Goal: Complete application form

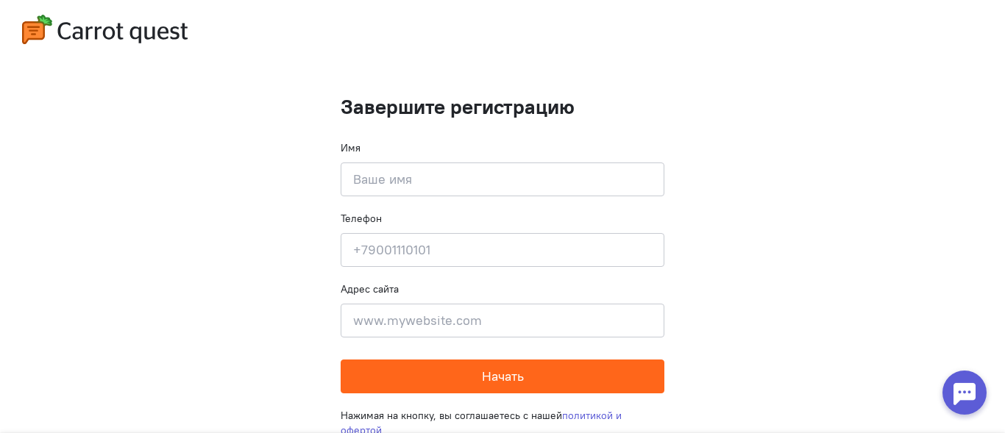
click at [606, 373] on button "Начать" at bounding box center [503, 377] width 324 height 34
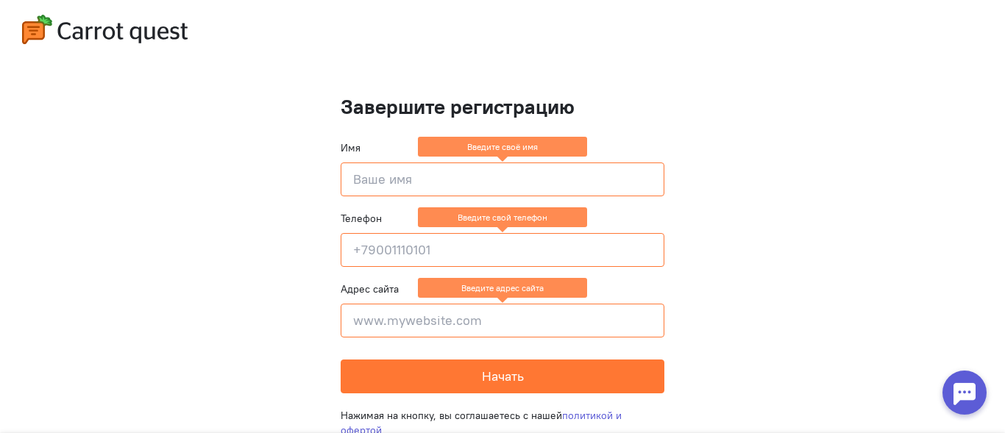
click at [533, 172] on input at bounding box center [503, 180] width 324 height 34
type input "{"
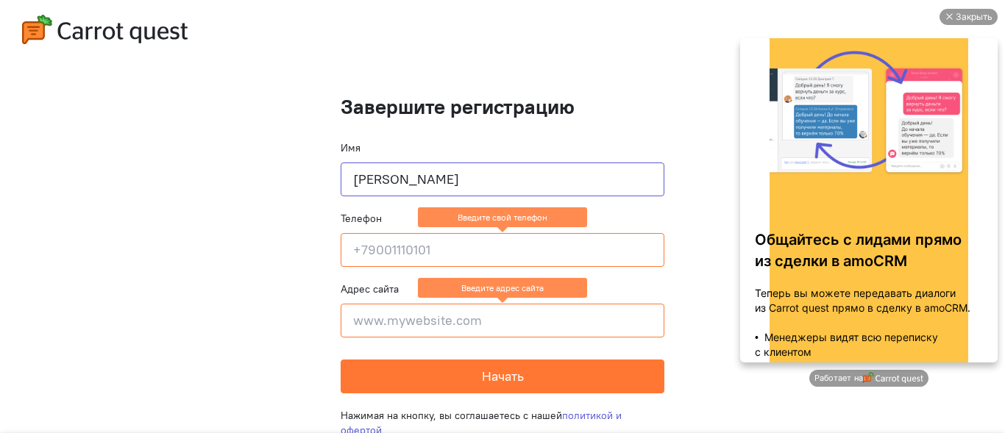
type input "[PERSON_NAME]"
type input "9"
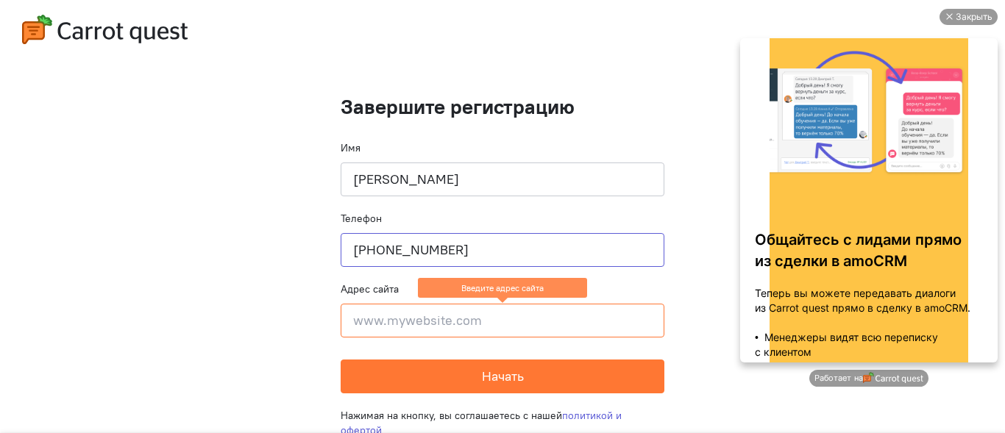
type input "[PHONE_NUMBER]"
click at [978, 20] on div "Закрыть" at bounding box center [974, 17] width 37 height 16
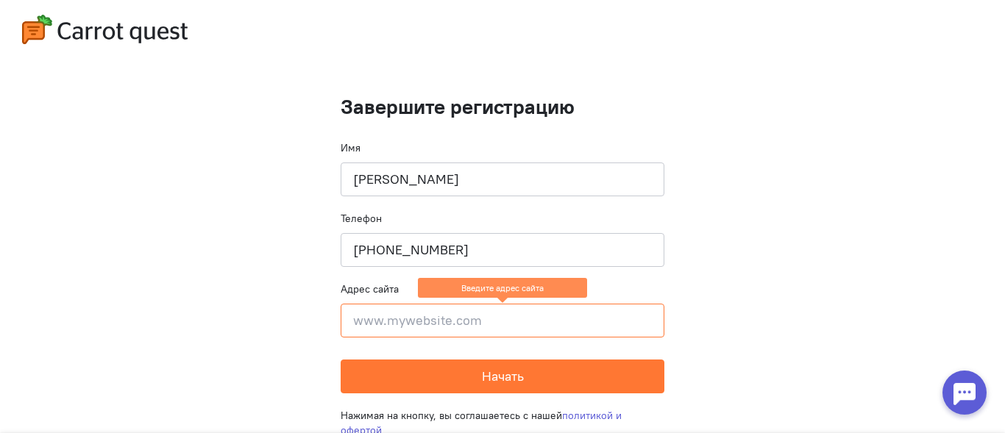
drag, startPoint x: 999, startPoint y: 222, endPoint x: 1004, endPoint y: 301, distance: 78.9
click at [1004, 301] on div at bounding box center [502, 216] width 1005 height 433
